Goal: Transaction & Acquisition: Purchase product/service

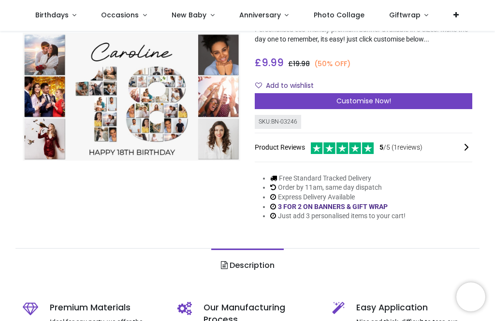
scroll to position [81, 0]
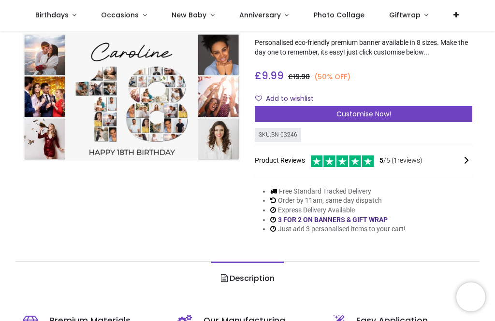
click at [359, 116] on span "Customise Now!" at bounding box center [363, 114] width 55 height 10
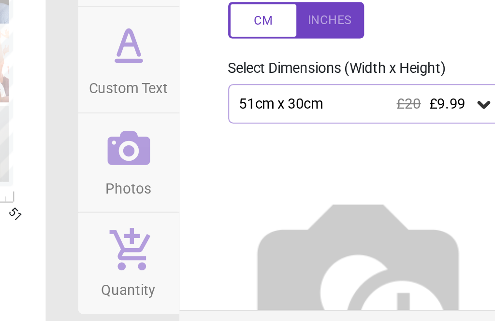
click at [452, 154] on icon at bounding box center [455, 155] width 6 height 3
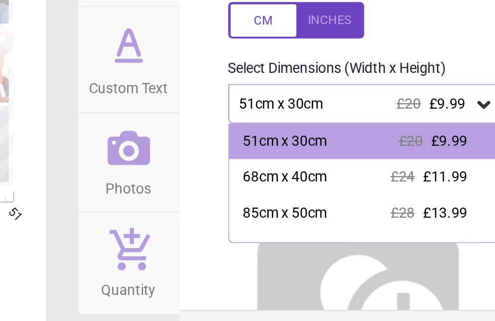
click at [450, 150] on icon at bounding box center [455, 155] width 10 height 10
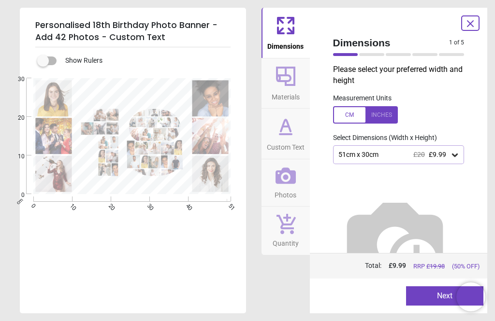
click at [429, 293] on button "Next" at bounding box center [444, 296] width 77 height 19
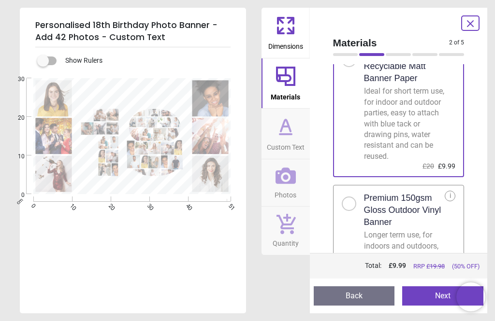
scroll to position [45, 0]
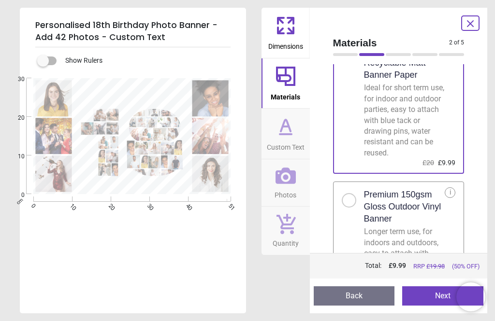
click at [352, 201] on div at bounding box center [349, 200] width 14 height 14
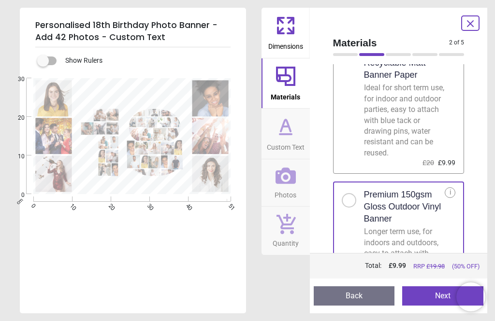
click at [434, 292] on button "Next" at bounding box center [442, 296] width 81 height 19
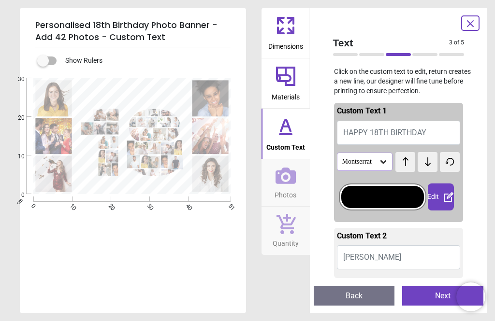
click at [343, 131] on span "HAPPY 18TH BIRTHDAY" at bounding box center [384, 132] width 83 height 9
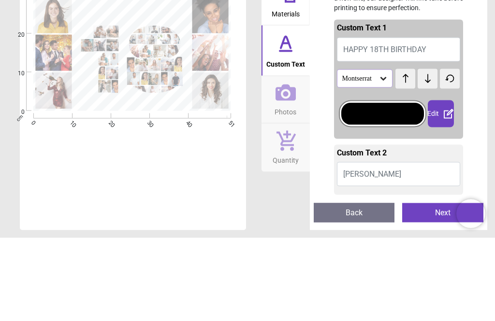
click at [382, 160] on icon at bounding box center [383, 161] width 6 height 3
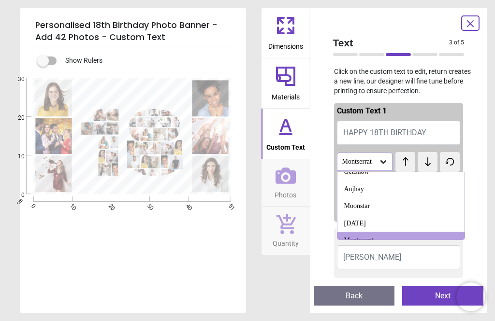
scroll to position [1006, 0]
click at [361, 219] on div "Christmas Day" at bounding box center [355, 224] width 22 height 10
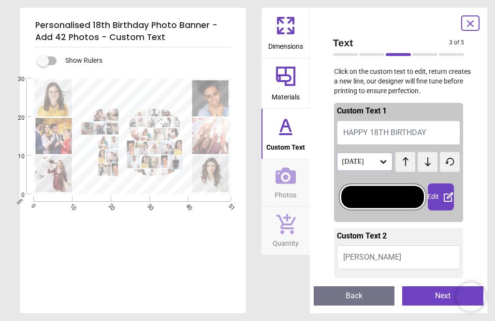
click at [385, 159] on icon at bounding box center [383, 162] width 10 height 10
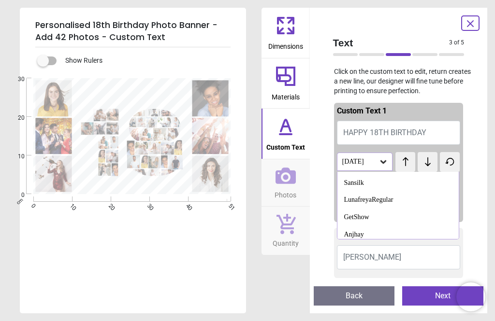
scroll to position [961, 0]
click at [355, 213] on div "GetShow" at bounding box center [356, 218] width 25 height 10
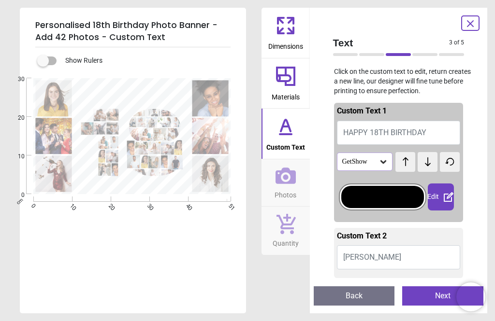
click at [386, 160] on icon at bounding box center [383, 161] width 6 height 3
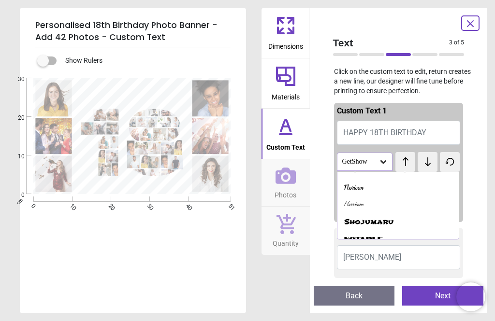
scroll to position [931, 0]
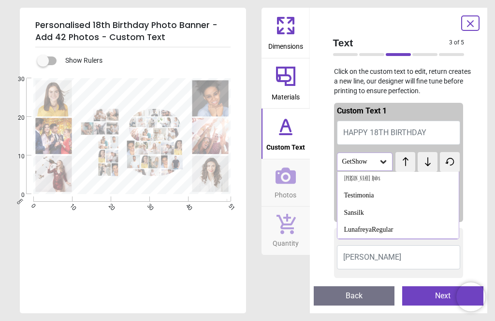
click at [359, 225] on div "LunafreyaRegular" at bounding box center [368, 230] width 49 height 10
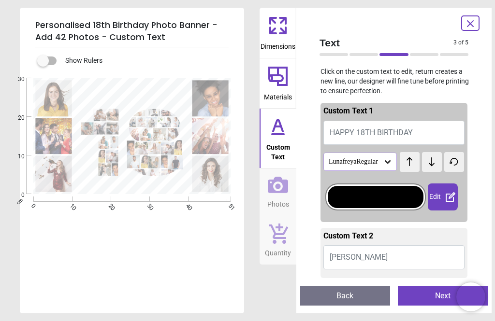
click at [385, 161] on icon at bounding box center [388, 161] width 6 height 3
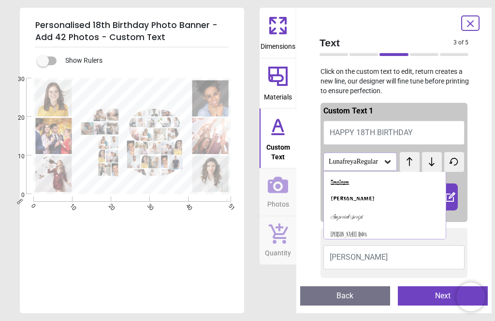
scroll to position [875, 0]
click at [360, 230] on div "Bigelow Rules" at bounding box center [349, 235] width 36 height 10
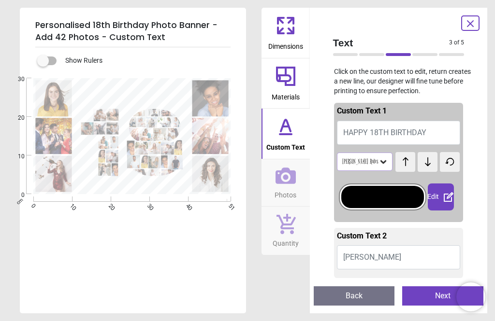
click at [382, 164] on icon at bounding box center [383, 162] width 10 height 10
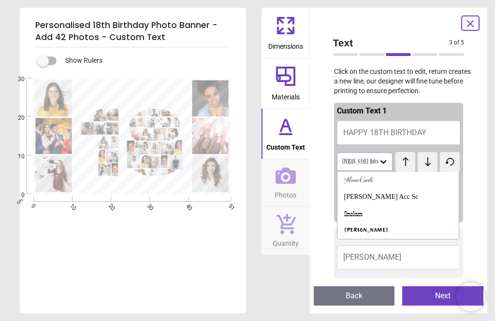
scroll to position [841, 0]
click at [358, 212] on div "Smokum" at bounding box center [353, 217] width 18 height 10
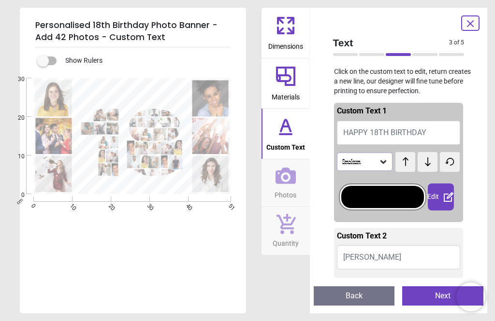
click at [382, 255] on button "Caroline" at bounding box center [399, 258] width 124 height 24
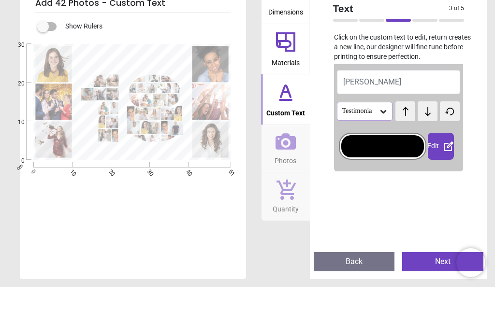
scroll to position [80, 0]
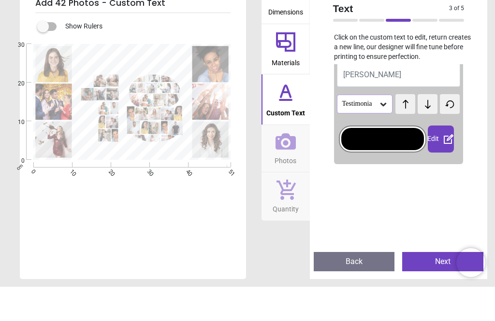
click at [381, 97] on button "Caroline" at bounding box center [399, 109] width 124 height 24
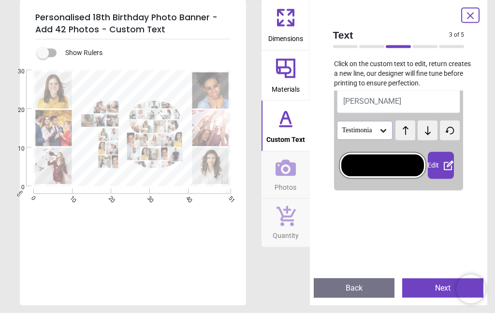
click at [350, 104] on span "Caroline" at bounding box center [372, 108] width 58 height 9
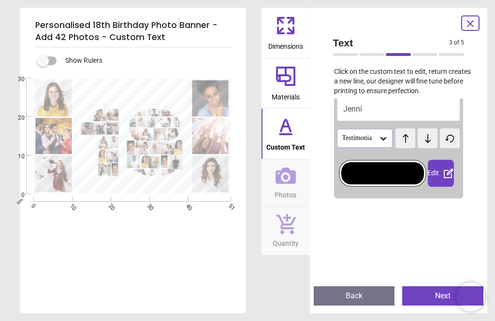
type textarea "*****"
click at [381, 134] on icon at bounding box center [383, 139] width 10 height 10
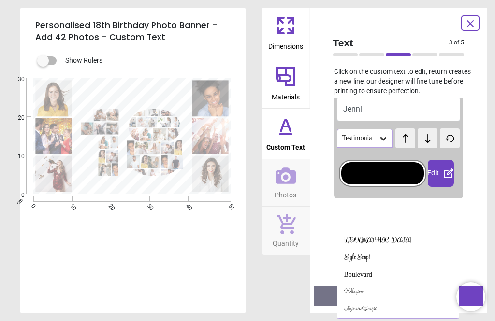
scroll to position [129, 0]
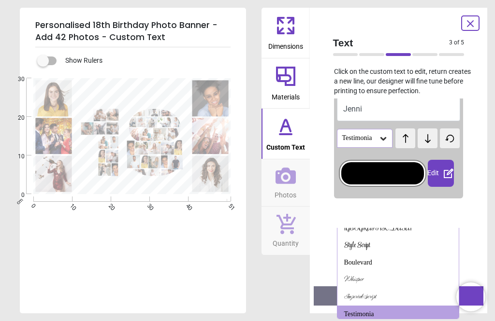
click at [368, 292] on div "Imperial Script" at bounding box center [360, 297] width 32 height 10
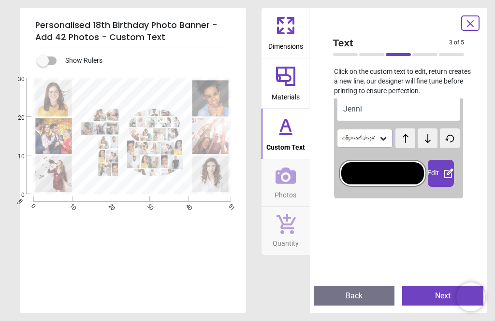
click at [384, 139] on icon at bounding box center [383, 138] width 6 height 3
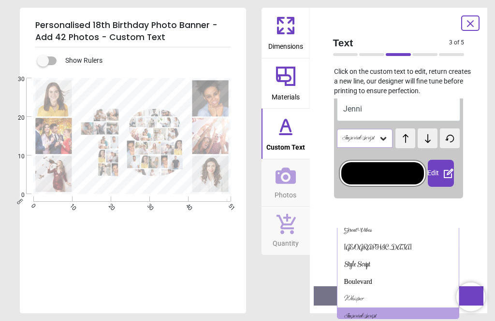
scroll to position [109, 0]
click at [362, 260] on div "Style Script" at bounding box center [357, 265] width 26 height 10
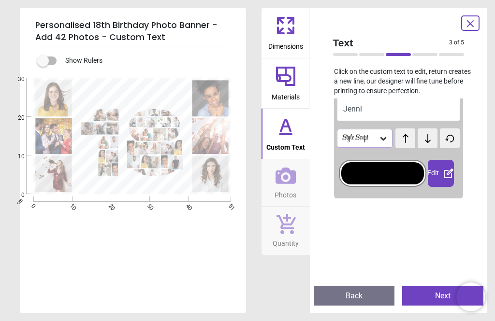
click at [389, 136] on div "Style Script" at bounding box center [365, 138] width 56 height 18
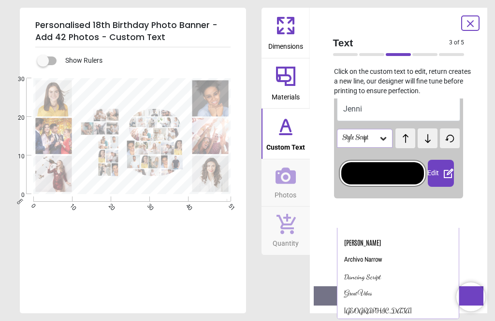
scroll to position [61, 0]
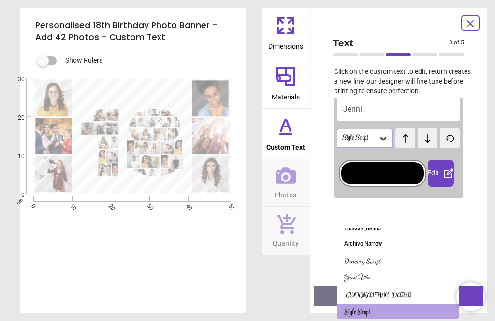
click at [369, 257] on div "Dancing Script" at bounding box center [362, 262] width 37 height 10
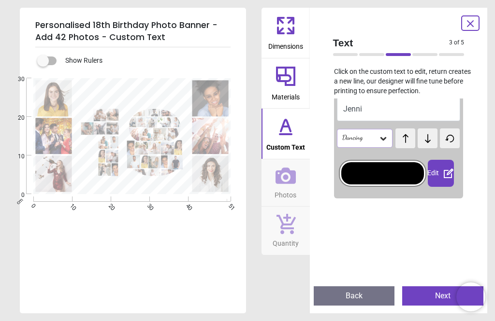
click at [386, 135] on icon at bounding box center [383, 139] width 10 height 10
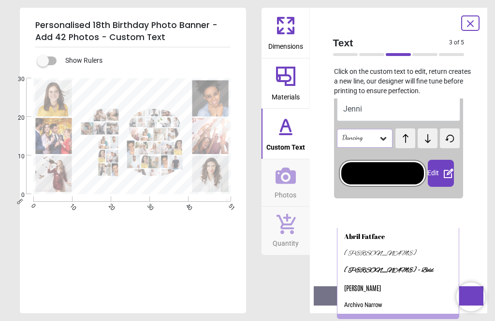
scroll to position [0, 0]
click at [362, 255] on div "Alex Brush" at bounding box center [380, 254] width 72 height 10
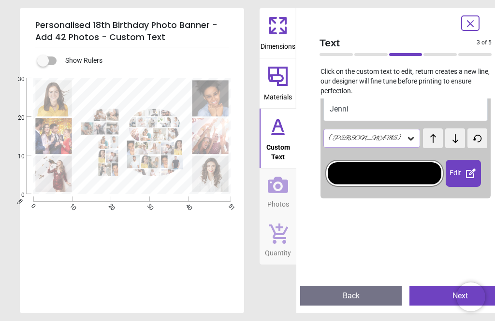
click at [408, 137] on icon at bounding box center [411, 138] width 6 height 3
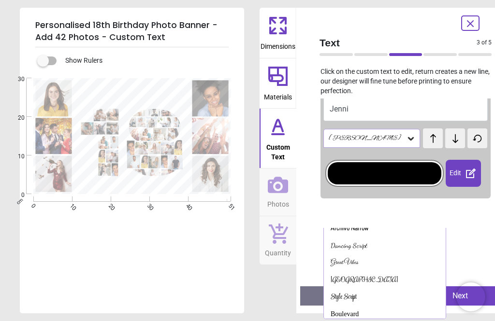
scroll to position [87, 0]
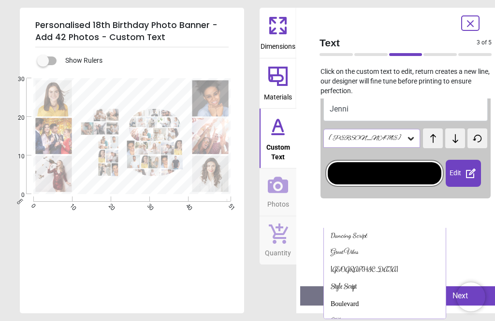
click at [360, 268] on div "Rochester" at bounding box center [365, 270] width 68 height 10
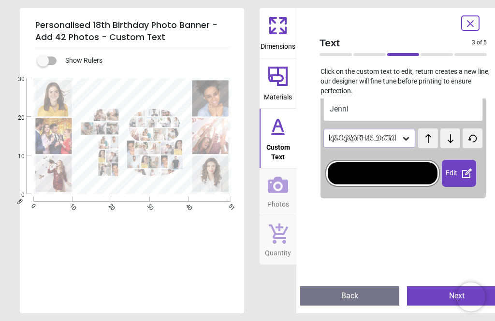
click at [401, 136] on icon at bounding box center [406, 139] width 10 height 10
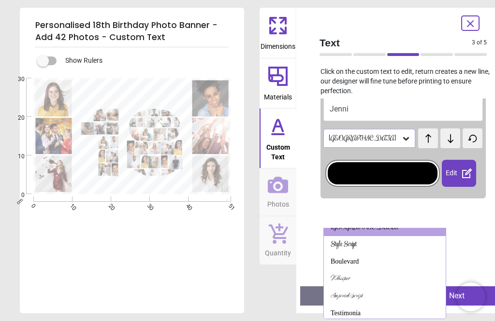
scroll to position [129, 0]
click at [362, 293] on div "Imperial Script" at bounding box center [347, 297] width 32 height 10
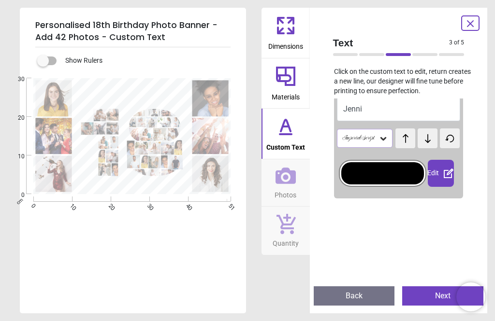
click at [425, 294] on button "Next" at bounding box center [442, 296] width 81 height 19
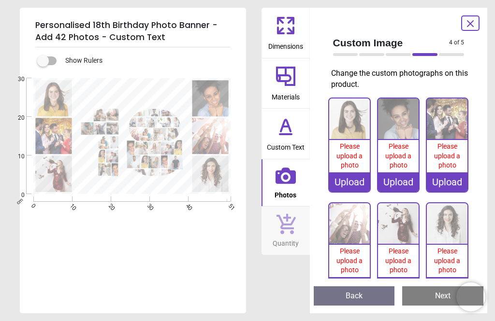
click at [352, 179] on div "Upload" at bounding box center [349, 182] width 41 height 19
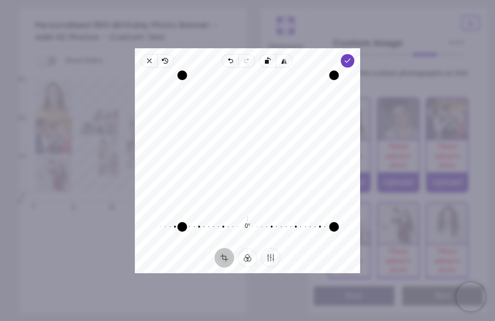
click at [350, 59] on polyline "button" at bounding box center [347, 60] width 5 height 3
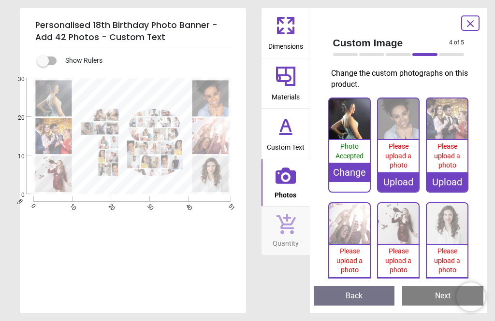
click at [400, 151] on span "Please upload a photo" at bounding box center [398, 156] width 26 height 27
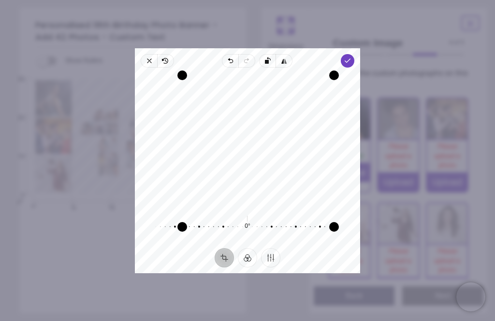
click at [351, 57] on icon "button" at bounding box center [348, 61] width 8 height 8
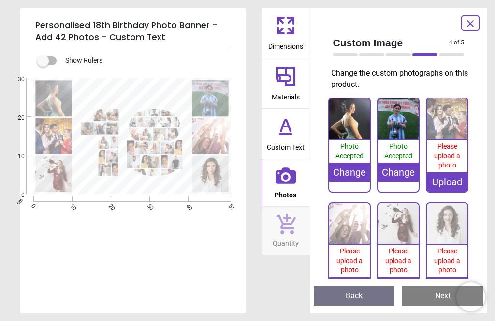
click at [450, 122] on img at bounding box center [447, 119] width 41 height 41
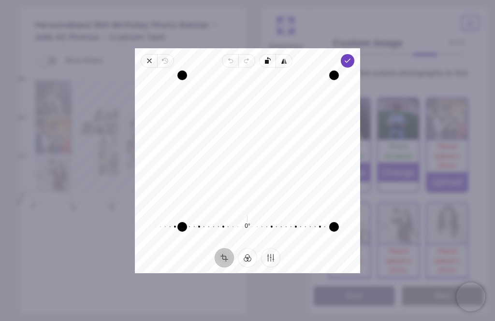
click at [354, 54] on span "Done" at bounding box center [348, 61] width 14 height 14
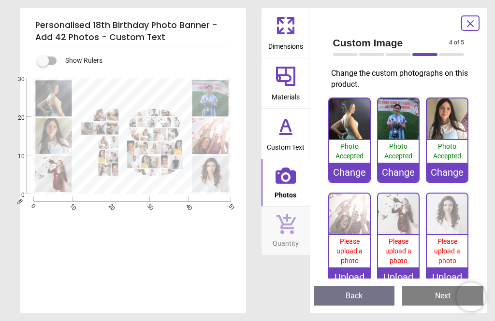
click at [353, 240] on span "Please upload a photo" at bounding box center [349, 251] width 26 height 27
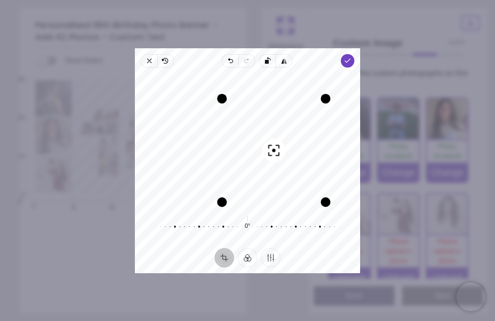
click at [354, 56] on span "Done" at bounding box center [348, 61] width 14 height 14
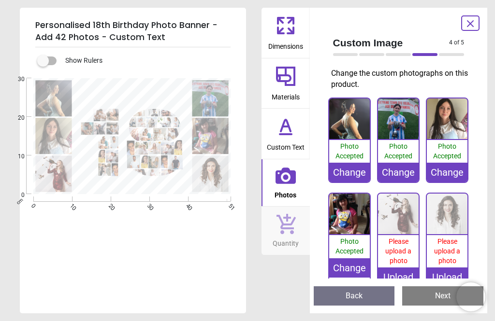
click at [401, 210] on img at bounding box center [398, 214] width 41 height 41
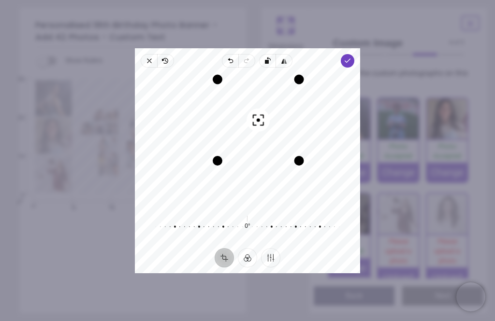
click at [351, 57] on icon "button" at bounding box center [348, 61] width 8 height 8
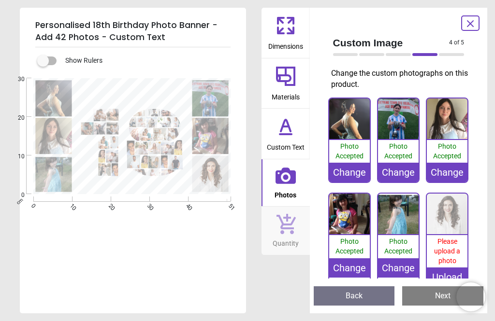
click at [454, 214] on img at bounding box center [447, 214] width 41 height 41
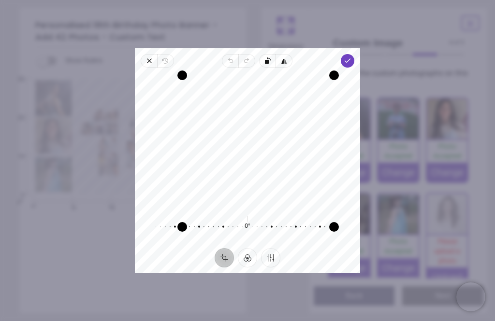
click at [350, 59] on polyline "button" at bounding box center [347, 60] width 5 height 3
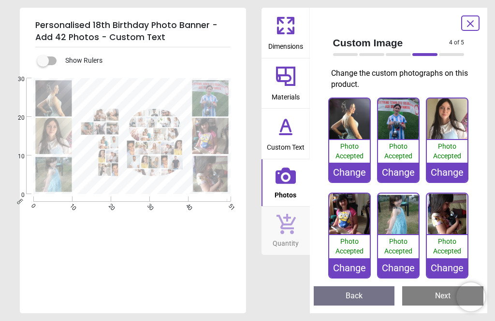
click at [438, 290] on button "Next" at bounding box center [442, 296] width 81 height 19
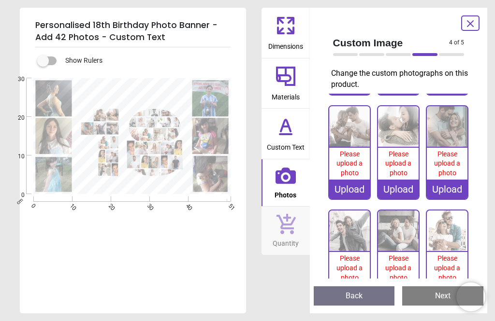
scroll to position [194, 0]
